Goal: Navigation & Orientation: Find specific page/section

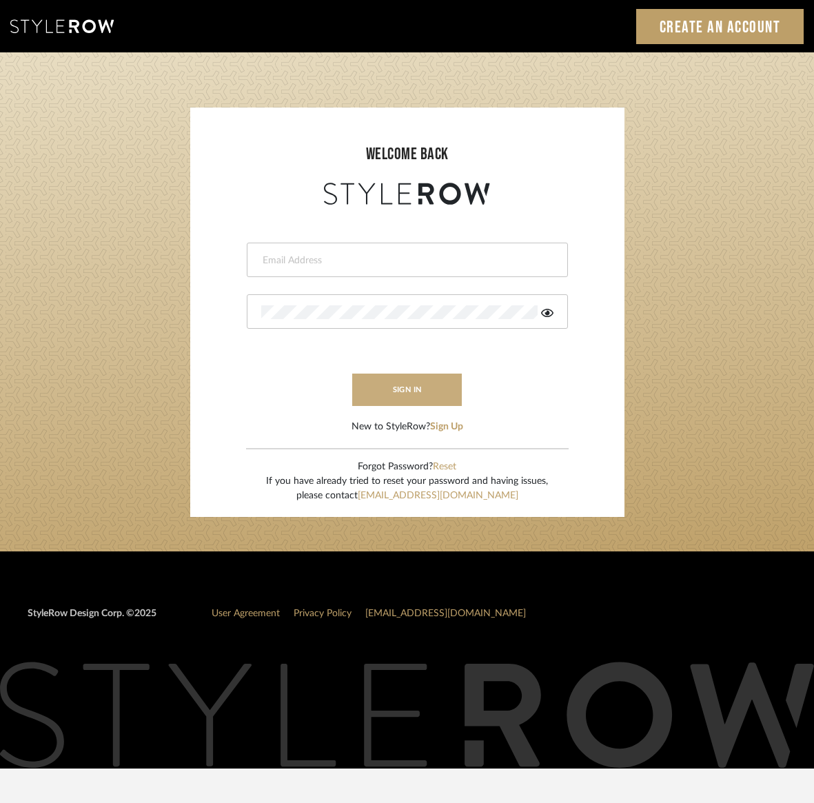
type input "kristin@onyxandoakinteriors.com"
click at [425, 393] on button "sign in" at bounding box center [407, 390] width 110 height 32
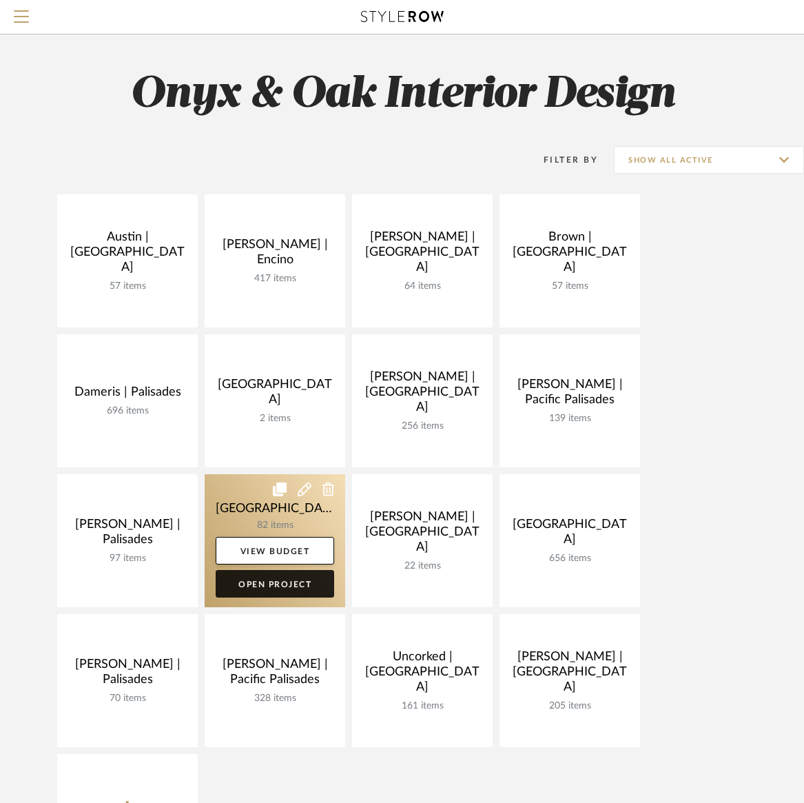
click at [282, 587] on link "Open Project" at bounding box center [275, 584] width 119 height 28
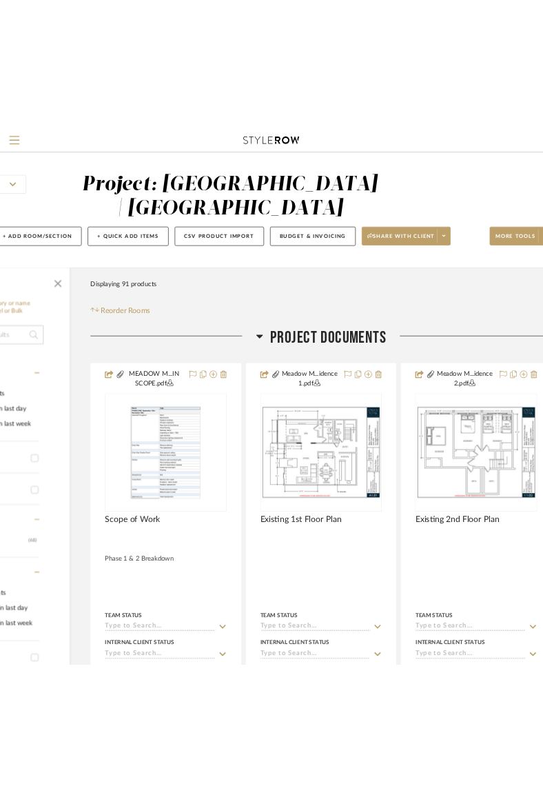
scroll to position [0, 188]
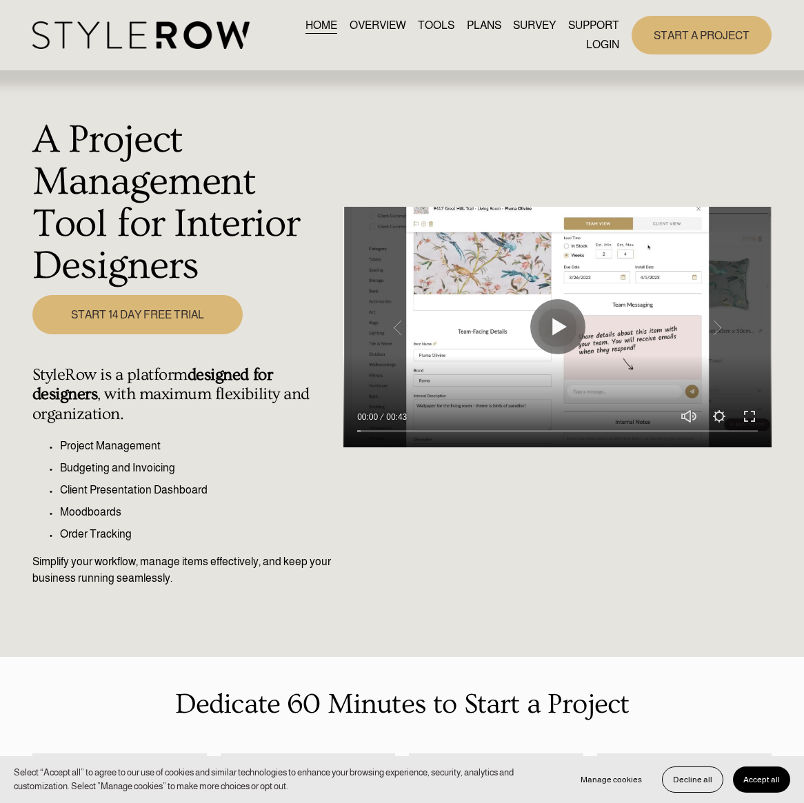
click at [603, 43] on link "LOGIN" at bounding box center [602, 44] width 33 height 19
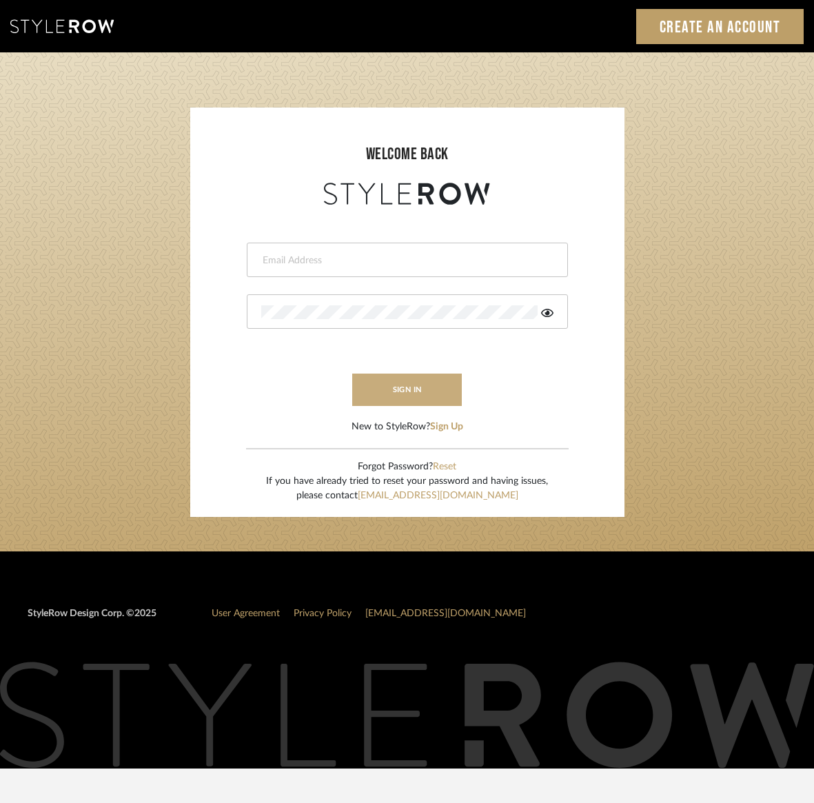
type input "kristin@onyxandoakinteriors.com"
click at [400, 393] on button "sign in" at bounding box center [407, 390] width 110 height 32
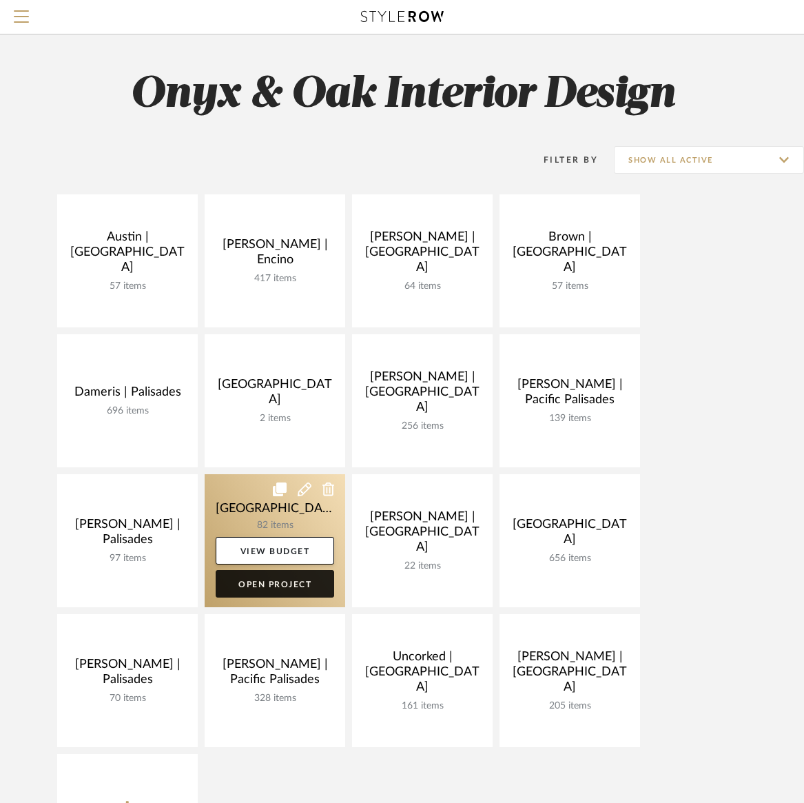
click at [293, 572] on link "Open Project" at bounding box center [275, 584] width 119 height 28
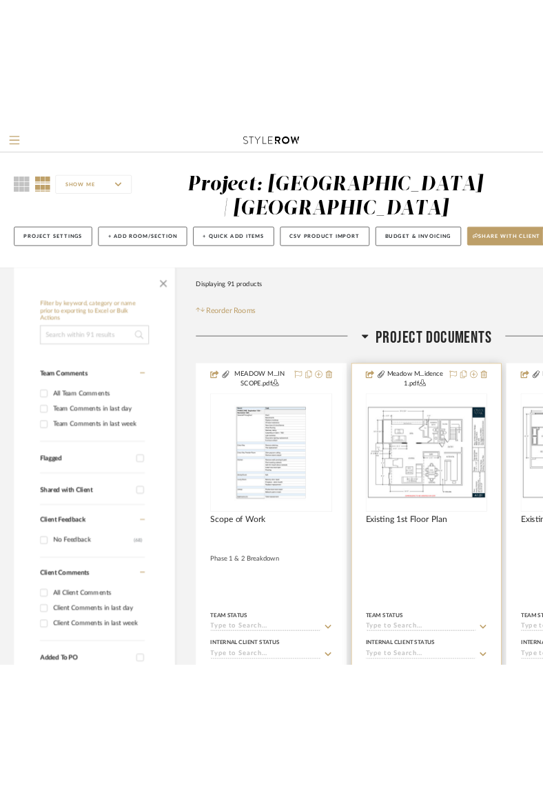
scroll to position [9, 0]
